Goal: Task Accomplishment & Management: Use online tool/utility

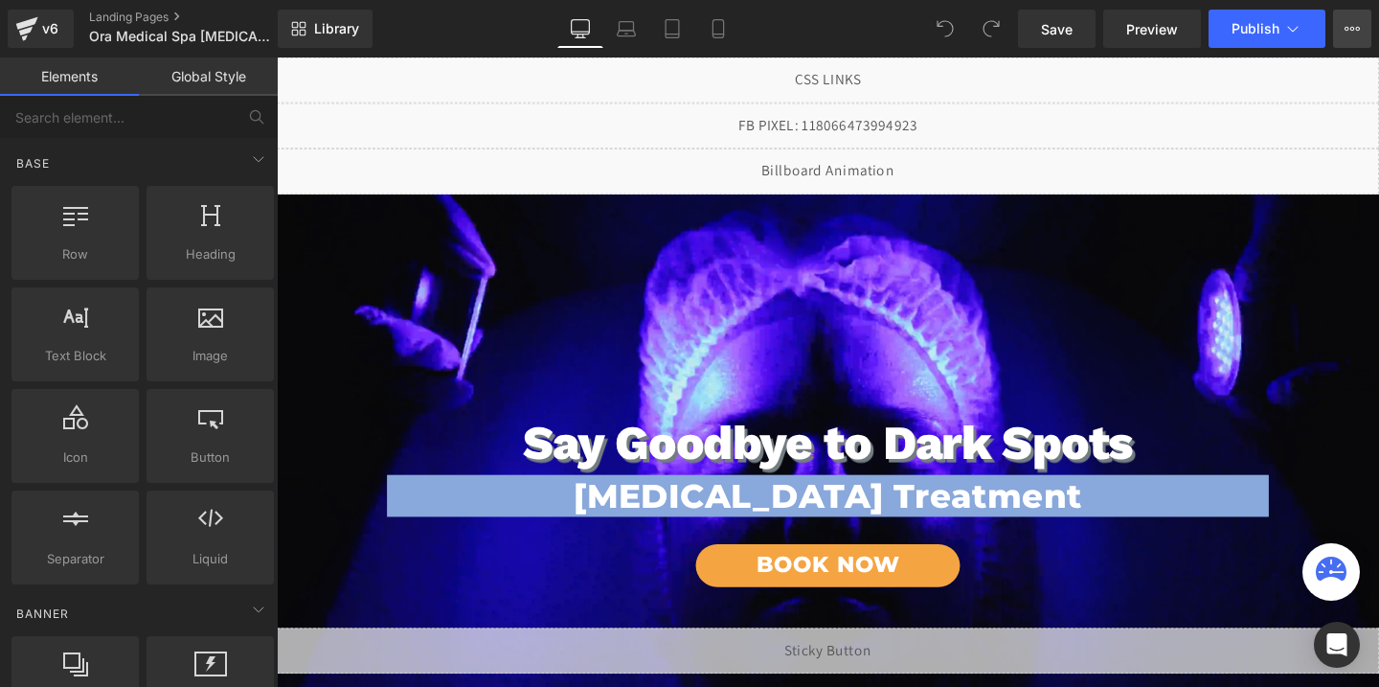
click at [1357, 21] on icon at bounding box center [1352, 28] width 15 height 15
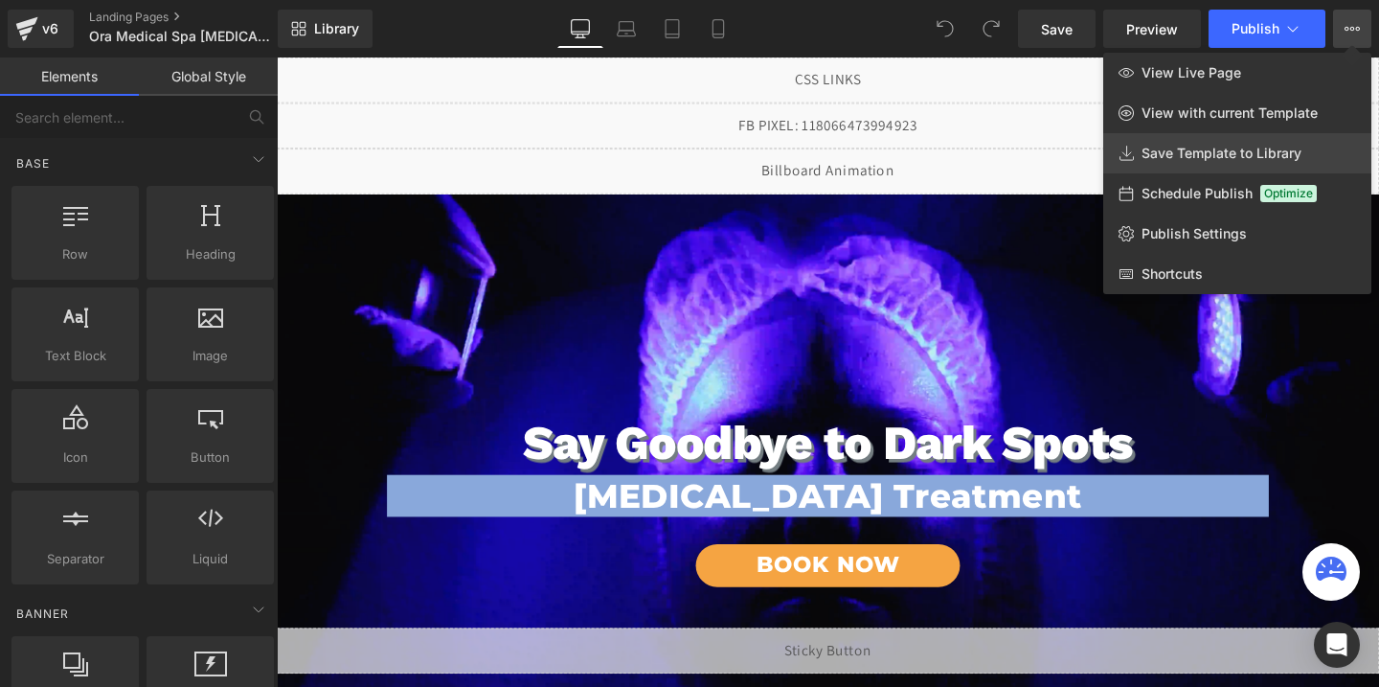
click at [1212, 144] on link "Save Template to Library" at bounding box center [1237, 153] width 268 height 40
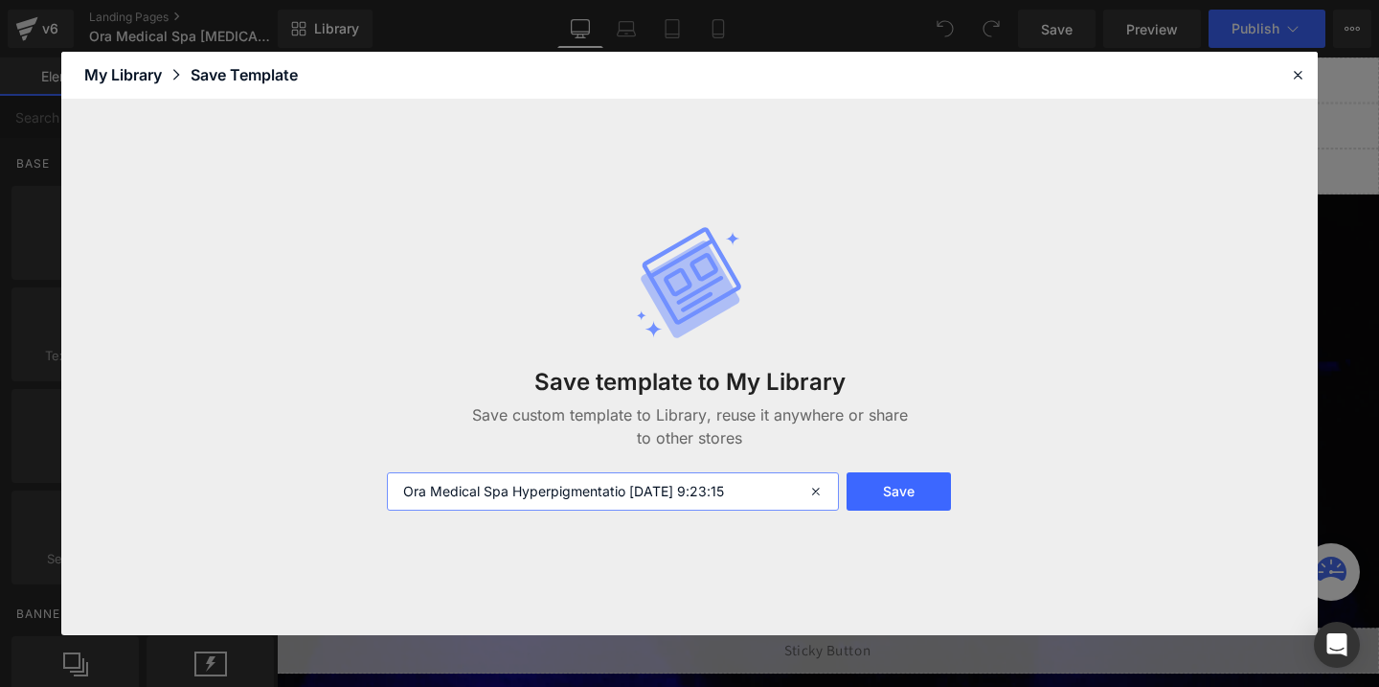
click at [717, 488] on input "Ora Medical Spa Hyperpigmentatio [DATE] 9:23:15" at bounding box center [613, 491] width 452 height 38
type input "[MEDICAL_DATA] template"
click at [876, 486] on button "Save" at bounding box center [899, 491] width 104 height 38
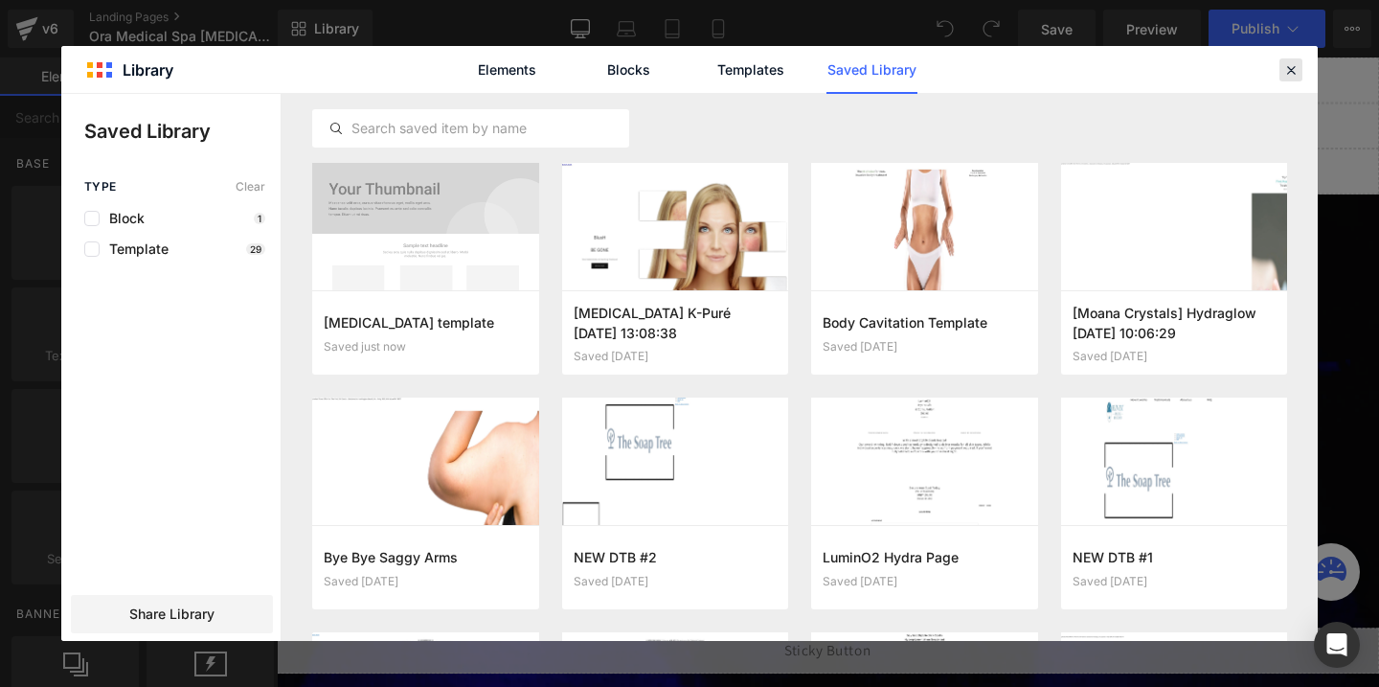
click at [1286, 73] on icon at bounding box center [1290, 69] width 17 height 17
